Goal: Information Seeking & Learning: Check status

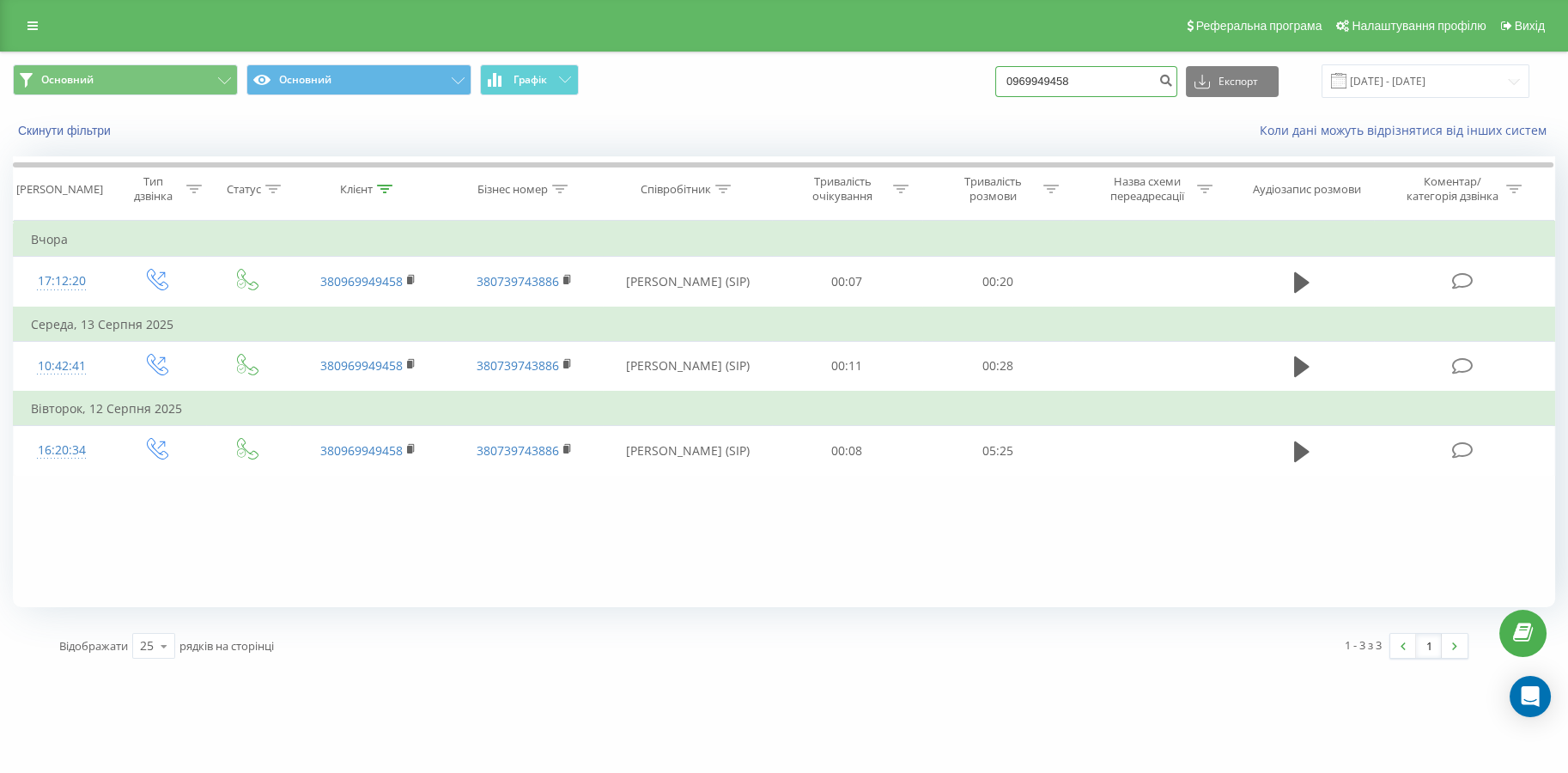
drag, startPoint x: 1113, startPoint y: 82, endPoint x: 858, endPoint y: 88, distance: 255.1
click at [858, 88] on div "Основний Основний Графік 0969949458 Експорт .csv .xls .xlsx 19.05.2025 - 19.08.…" at bounding box center [784, 80] width 1543 height 33
paste input "3022901155"
drag, startPoint x: 879, startPoint y: 107, endPoint x: 759, endPoint y: 123, distance: 121.1
click at [758, 125] on div "Основний Основний Графік 3022901155 Експорт .csv .xls .xlsx 19.05.2025 - 19.08.…" at bounding box center [784, 101] width 1566 height 99
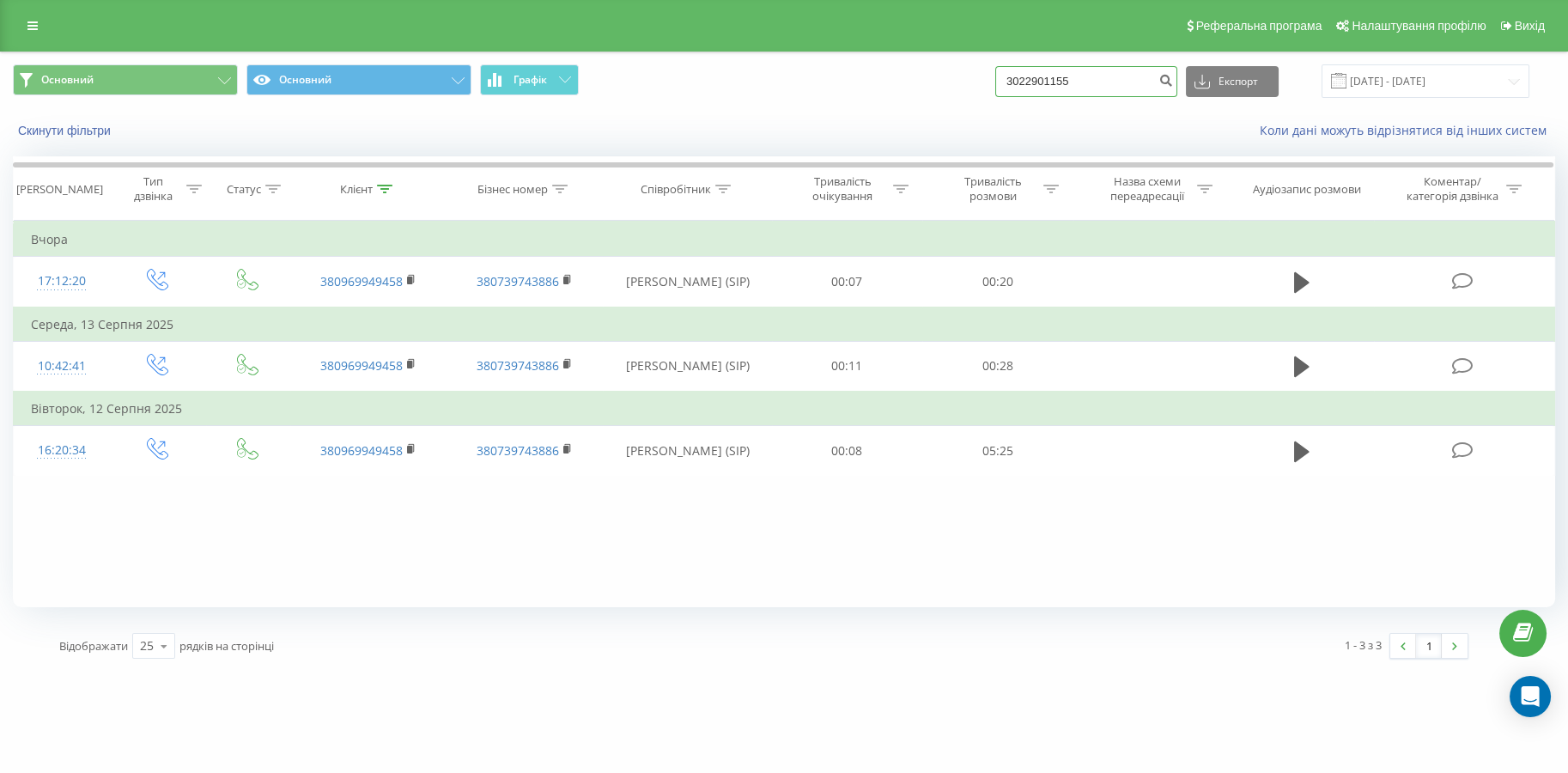
paste input "80778998989"
type input "380778998989"
click at [1172, 80] on icon "submit" at bounding box center [1166, 78] width 14 height 10
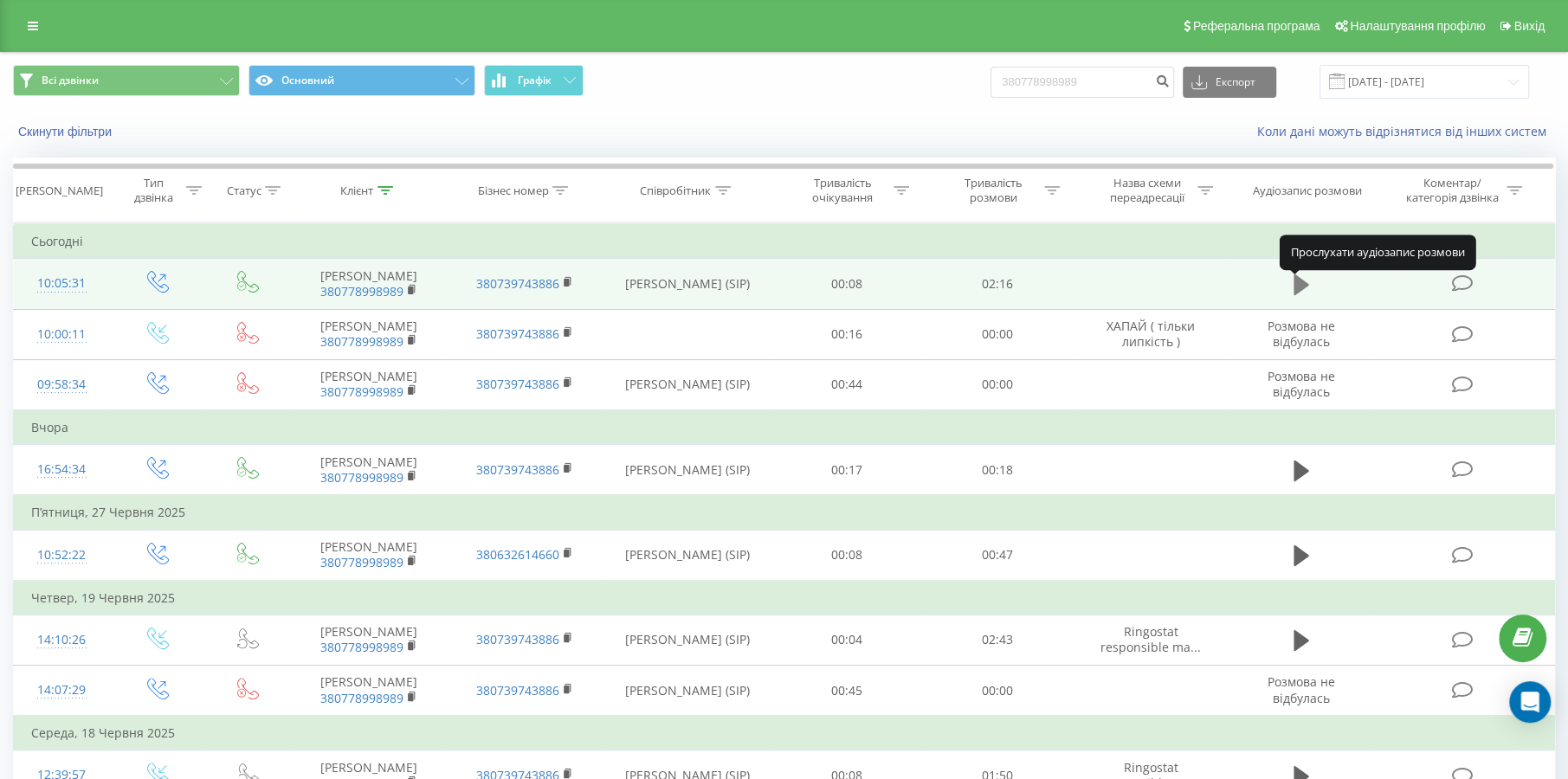
click at [1295, 295] on icon at bounding box center [1301, 284] width 15 height 21
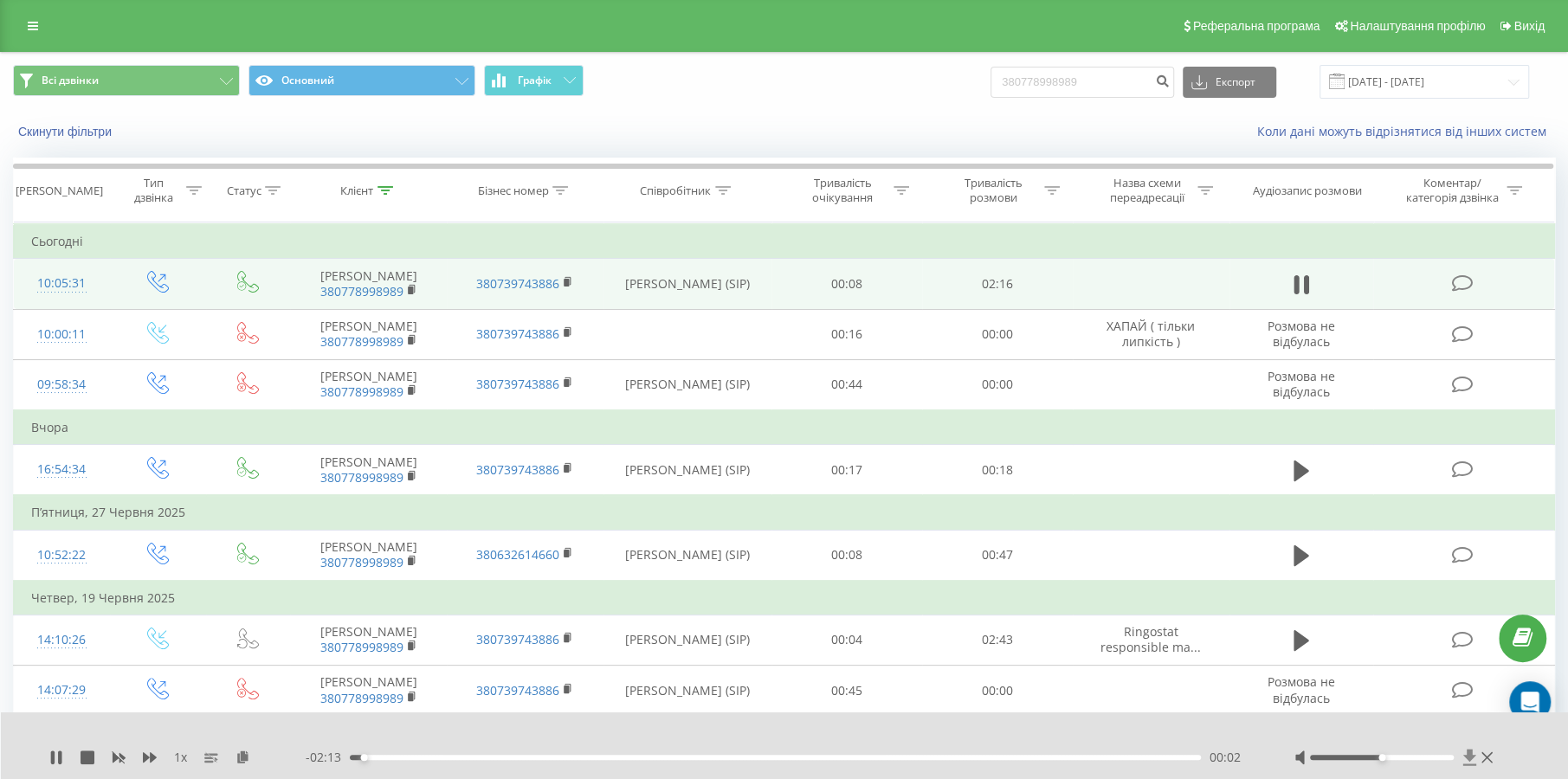
click at [1468, 757] on icon at bounding box center [1470, 757] width 13 height 16
click at [59, 758] on icon at bounding box center [60, 757] width 4 height 14
drag, startPoint x: 1047, startPoint y: 92, endPoint x: 969, endPoint y: 108, distance: 79.6
click at [846, 110] on div "Всі дзвінки Основний Графік 380778998989 Експорт .csv .xls .xlsx 20.05.2025 - 2…" at bounding box center [784, 102] width 1566 height 99
drag, startPoint x: 1112, startPoint y: 80, endPoint x: 918, endPoint y: 97, distance: 194.7
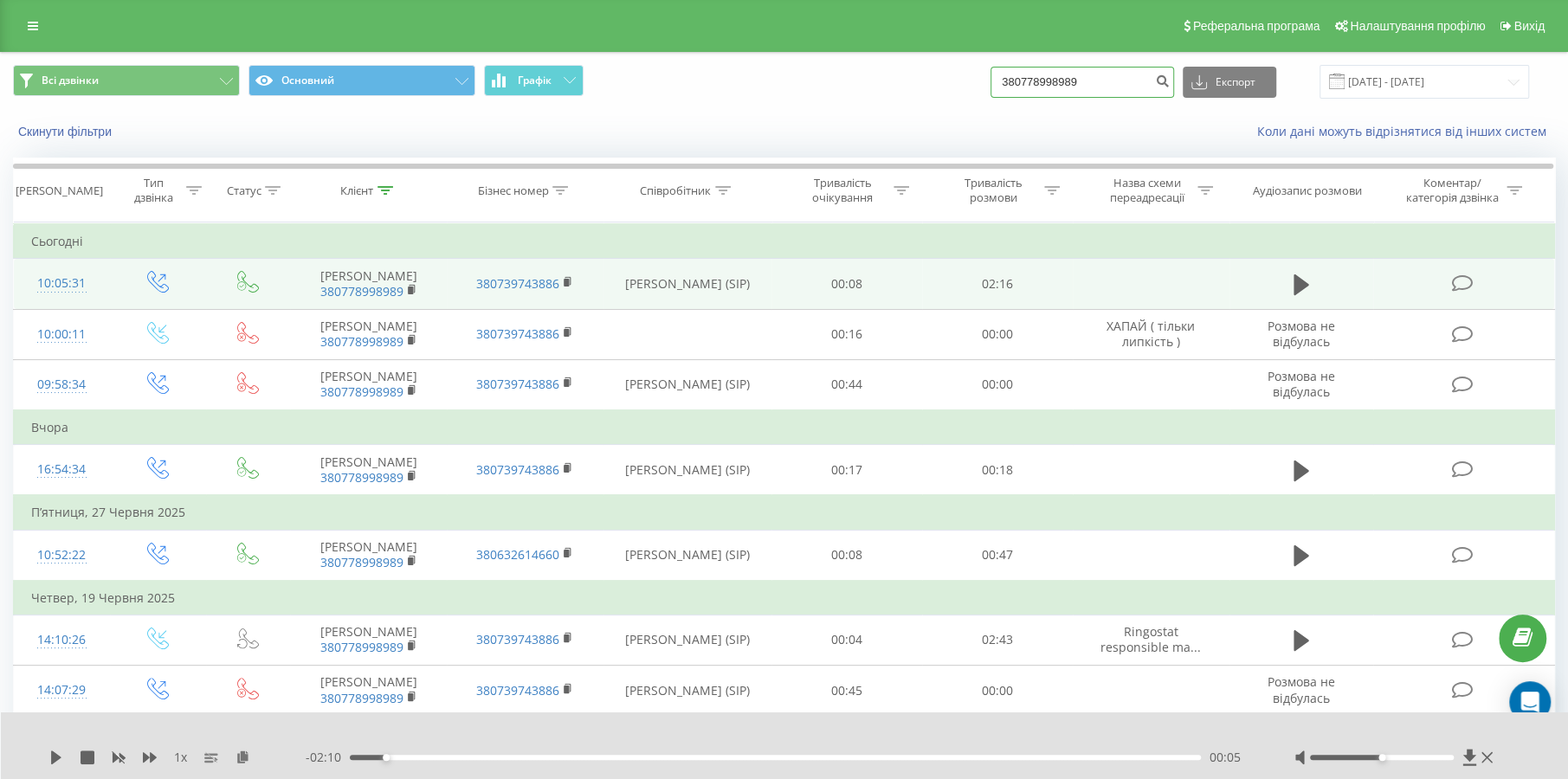
click at [918, 97] on div "Всі дзвінки Основний Графік 380778998989 Експорт .csv .xls .xlsx 20.05.2025 - 2…" at bounding box center [784, 81] width 1542 height 34
paste input "0974548340"
type input "0974548340"
click at [1170, 84] on icon "submit" at bounding box center [1163, 78] width 15 height 10
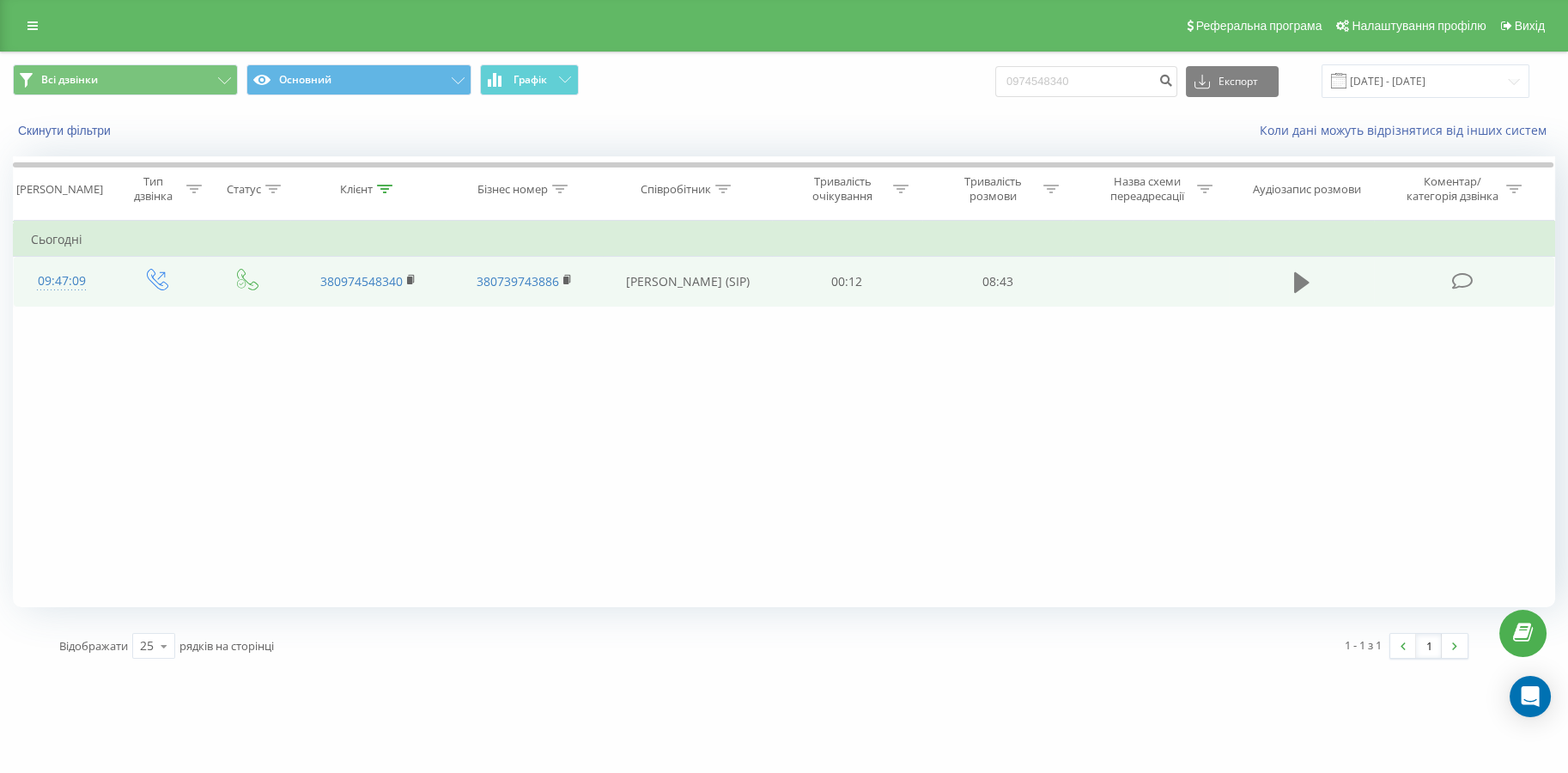
click at [1309, 282] on button at bounding box center [1301, 282] width 26 height 26
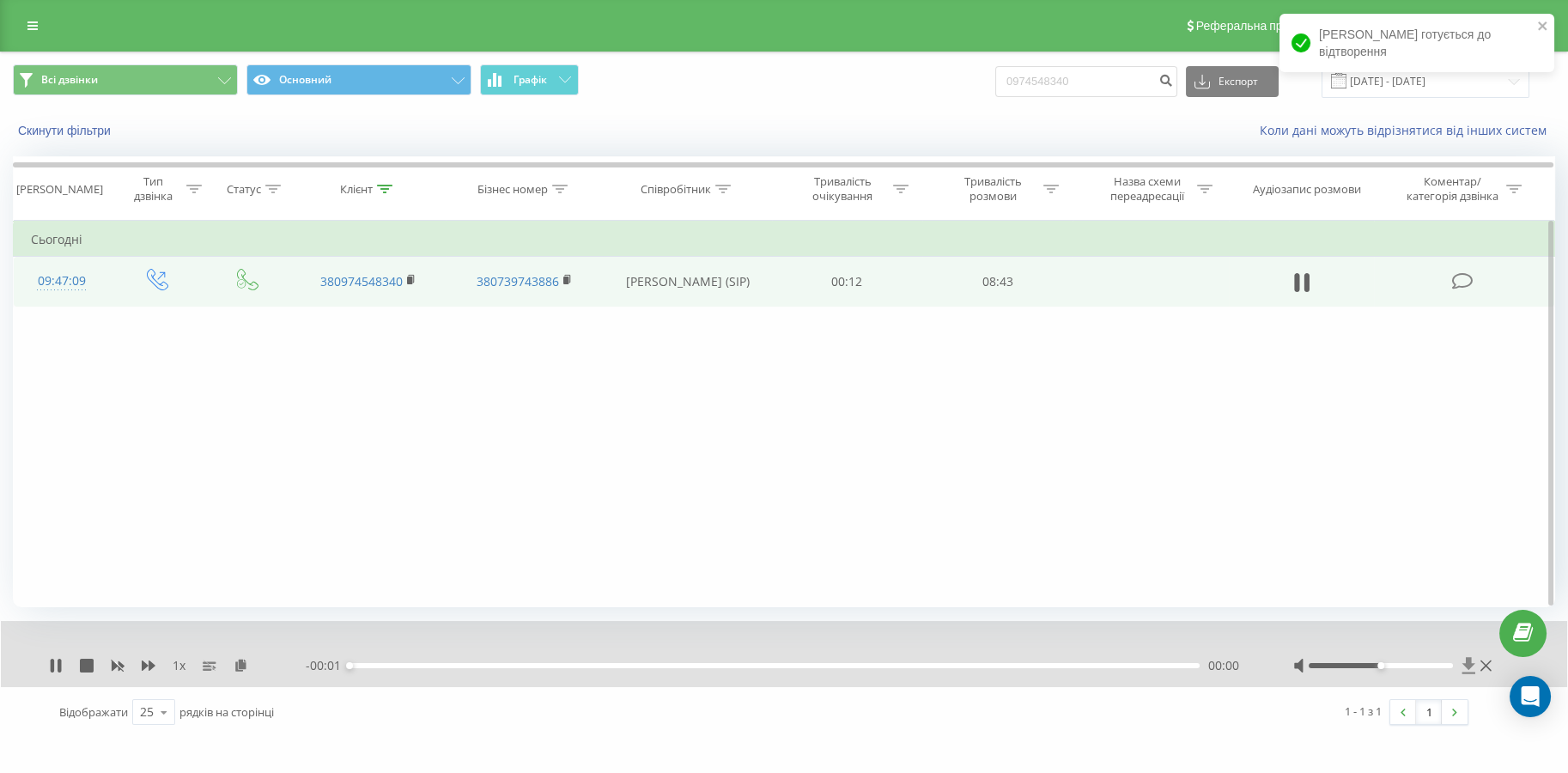
click at [1469, 664] on icon at bounding box center [1469, 665] width 13 height 16
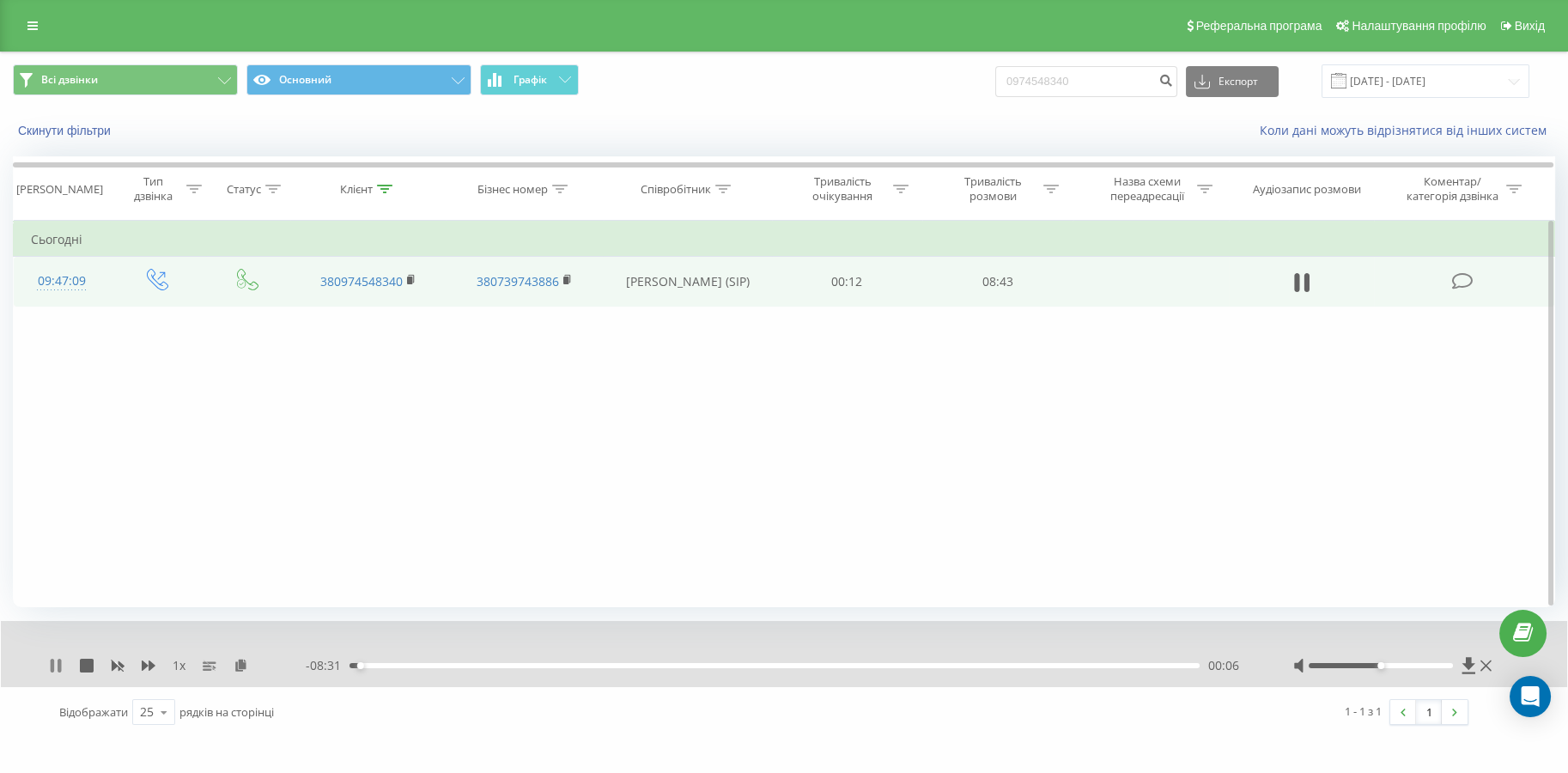
click at [60, 665] on icon at bounding box center [60, 665] width 4 height 14
click at [49, 666] on icon at bounding box center [55, 665] width 14 height 14
click at [898, 664] on div "00:00" at bounding box center [775, 666] width 850 height 5
click at [872, 665] on div "05:36" at bounding box center [775, 666] width 850 height 5
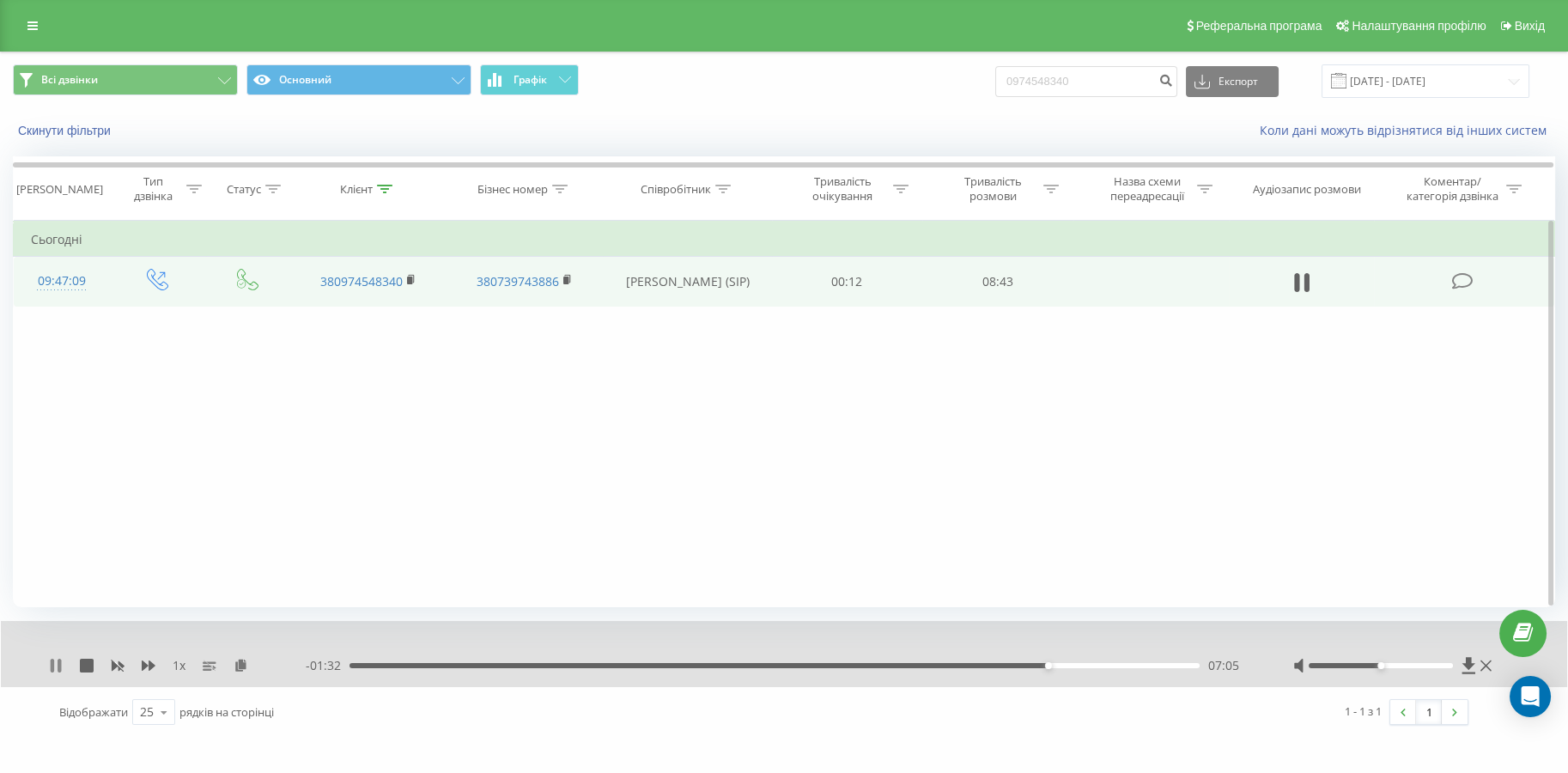
click at [59, 661] on icon at bounding box center [60, 665] width 4 height 14
